Goal: Task Accomplishment & Management: Manage account settings

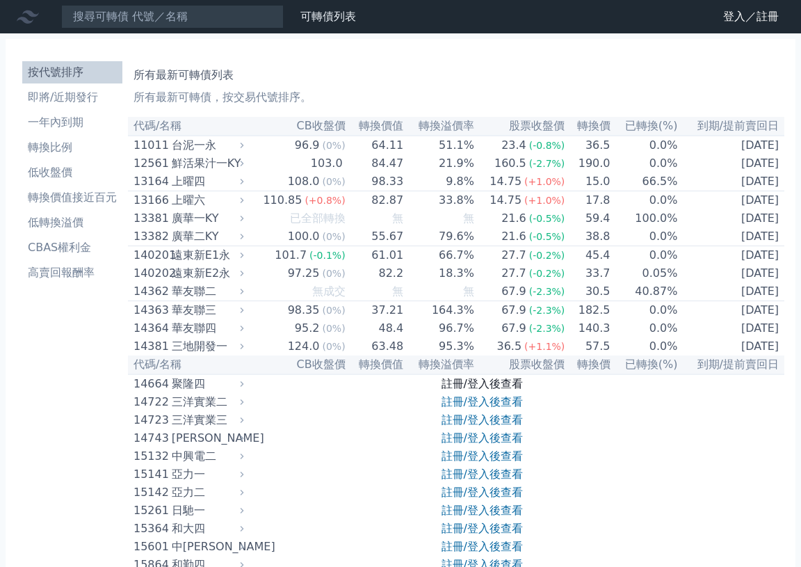
click at [451, 390] on link "註冊/登入後查看" at bounding box center [482, 383] width 81 height 13
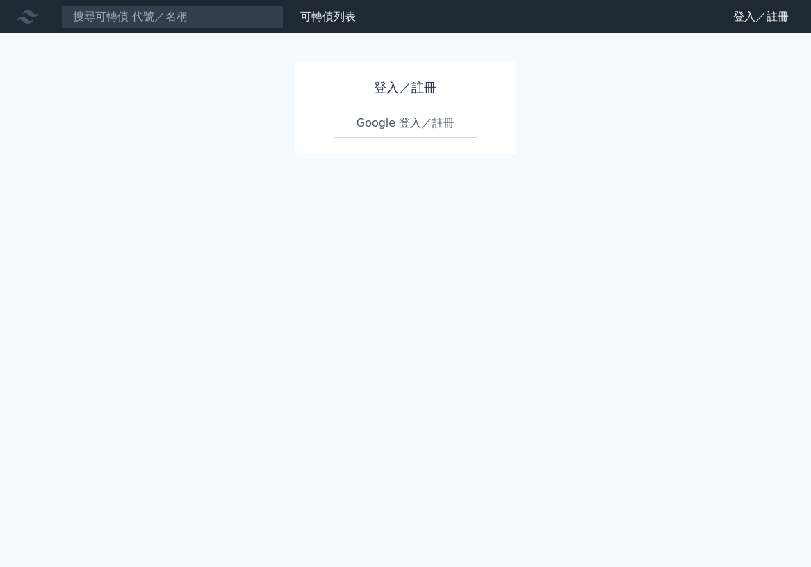
click at [375, 135] on link "Google 登入／註冊" at bounding box center [406, 122] width 145 height 29
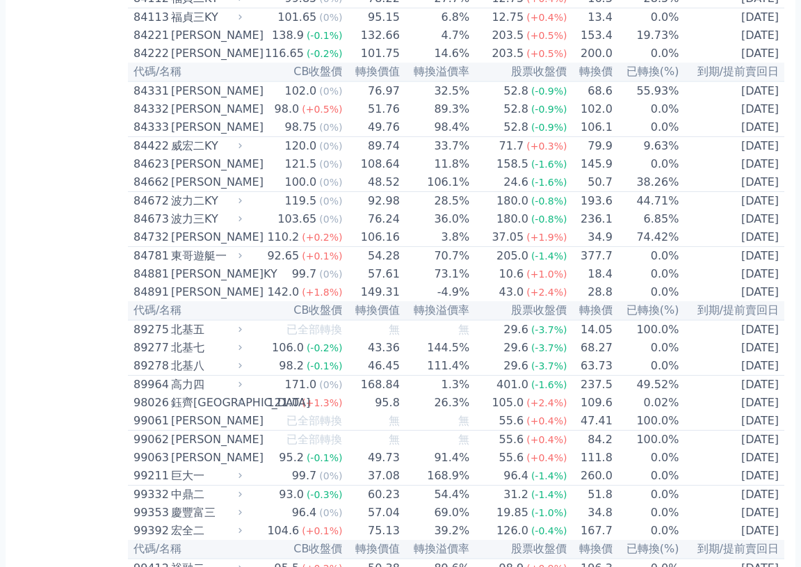
scroll to position [7418, 0]
